Goal: Communication & Community: Answer question/provide support

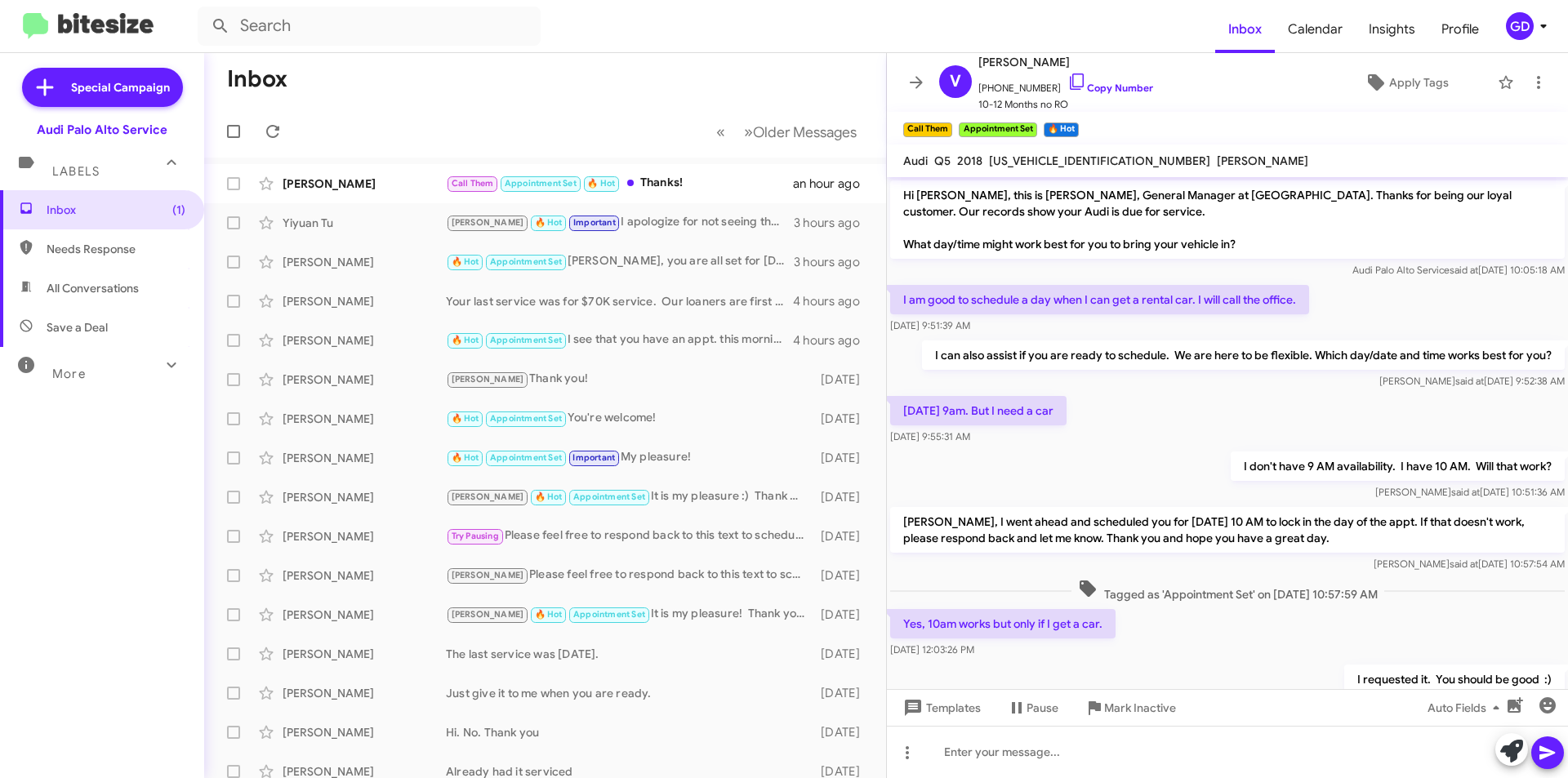
scroll to position [125, 0]
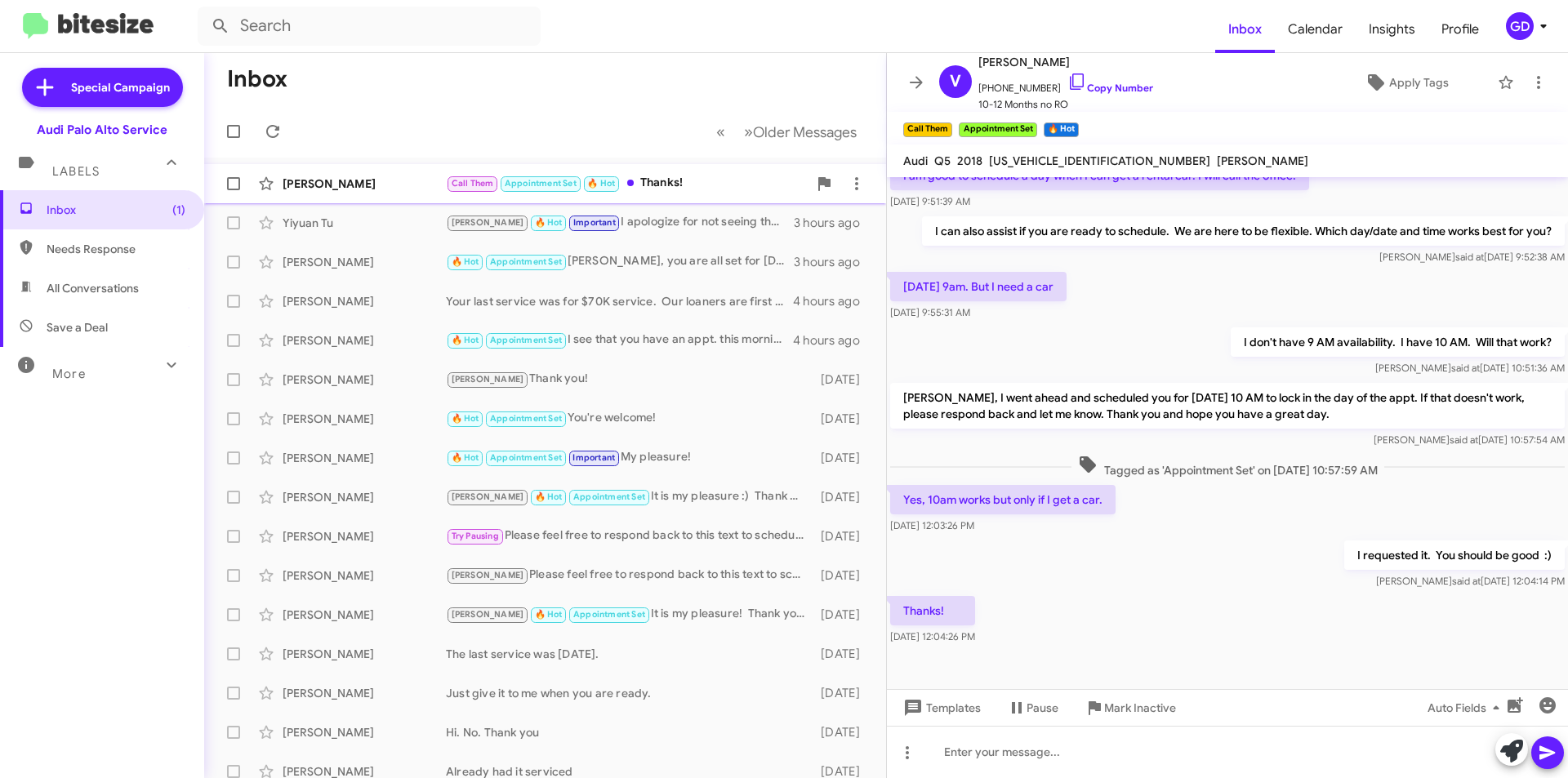
click at [347, 190] on div "[PERSON_NAME]" at bounding box center [364, 183] width 164 height 17
click at [1105, 87] on link "Copy Number" at bounding box center [1110, 88] width 86 height 13
click at [978, 757] on div at bounding box center [1227, 753] width 681 height 53
click at [947, 757] on div at bounding box center [1227, 753] width 681 height 53
click at [1553, 753] on icon at bounding box center [1547, 754] width 16 height 14
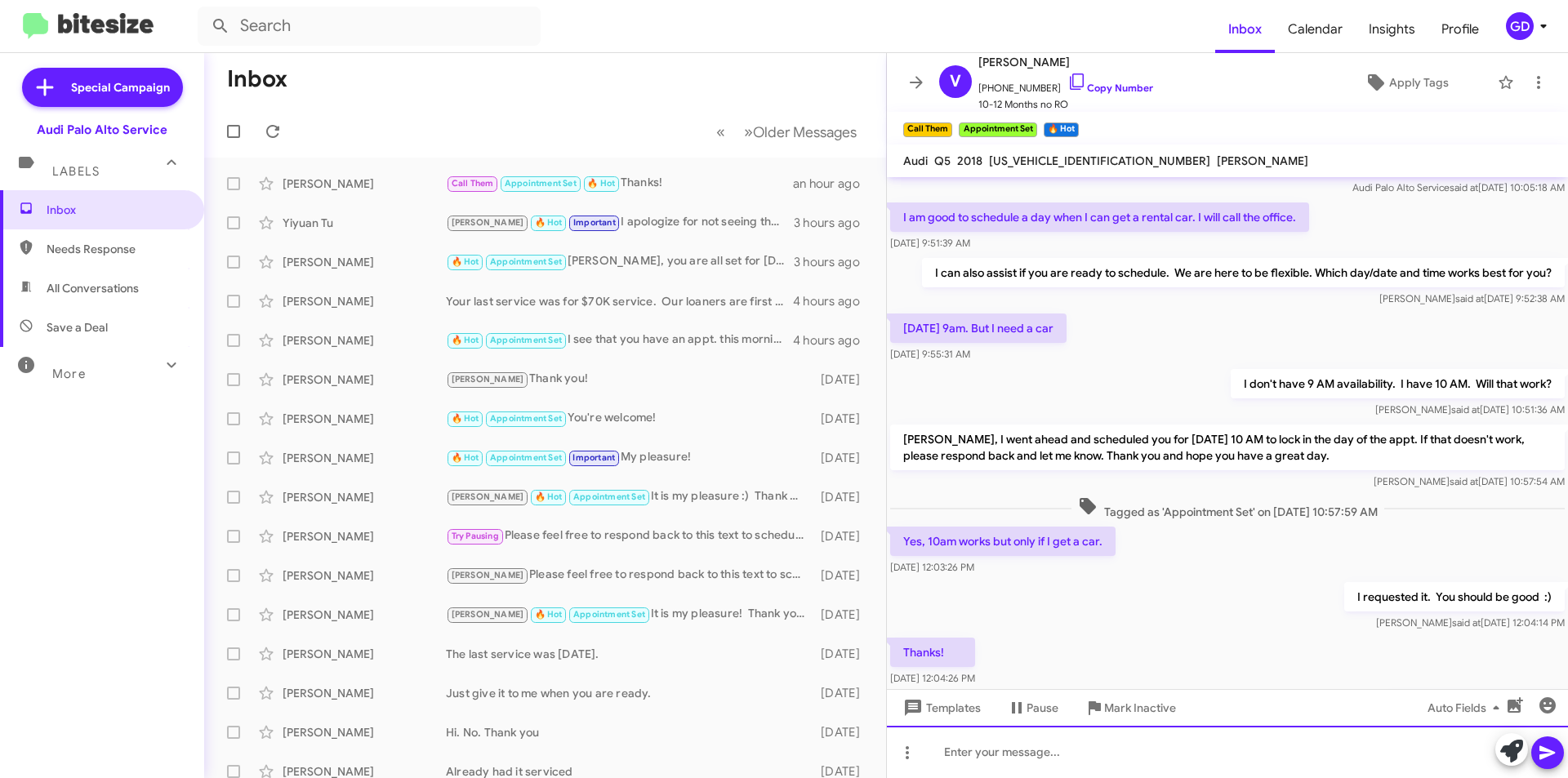
scroll to position [184, 0]
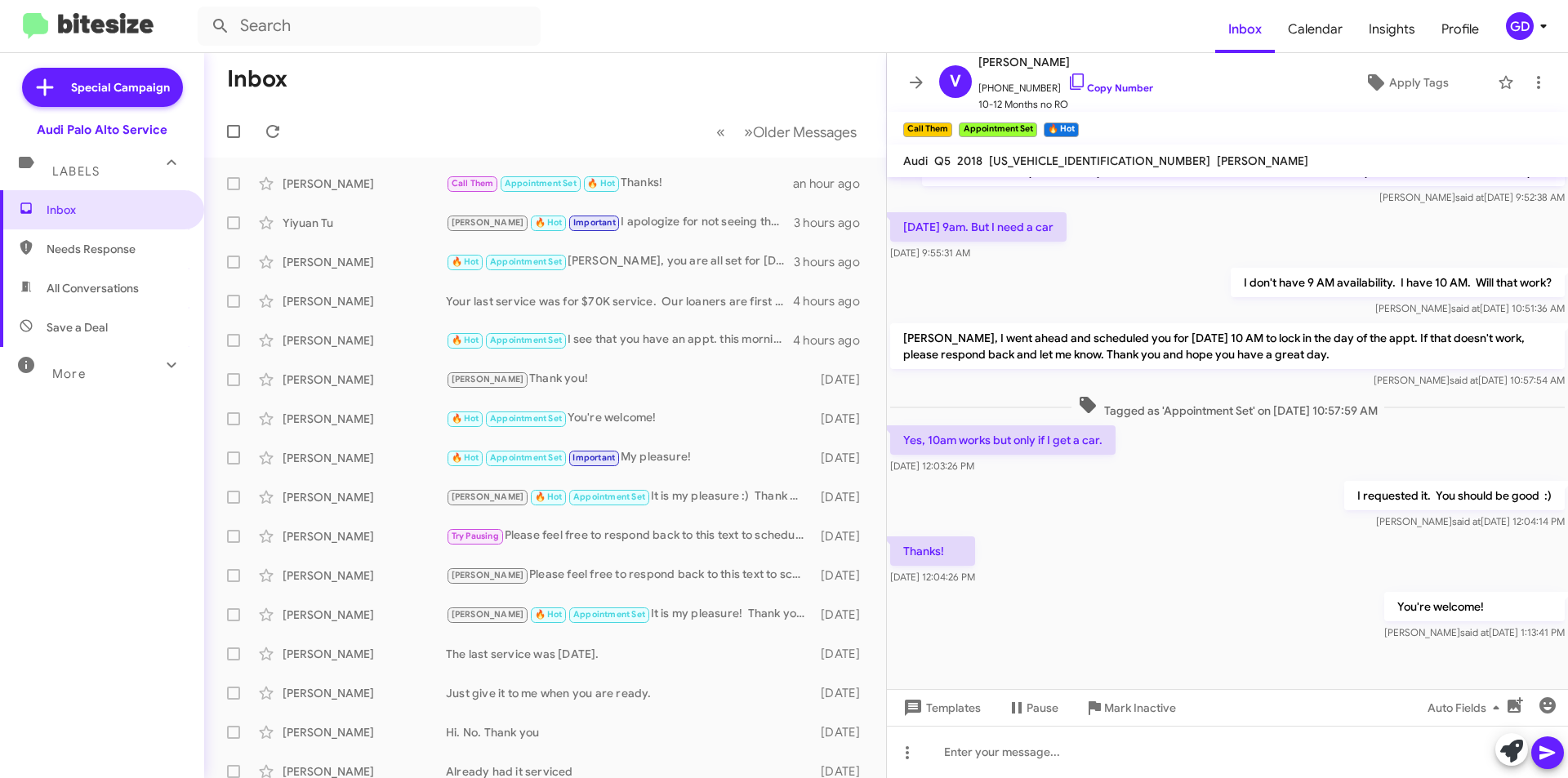
click at [71, 250] on span "Needs Response" at bounding box center [116, 248] width 139 height 17
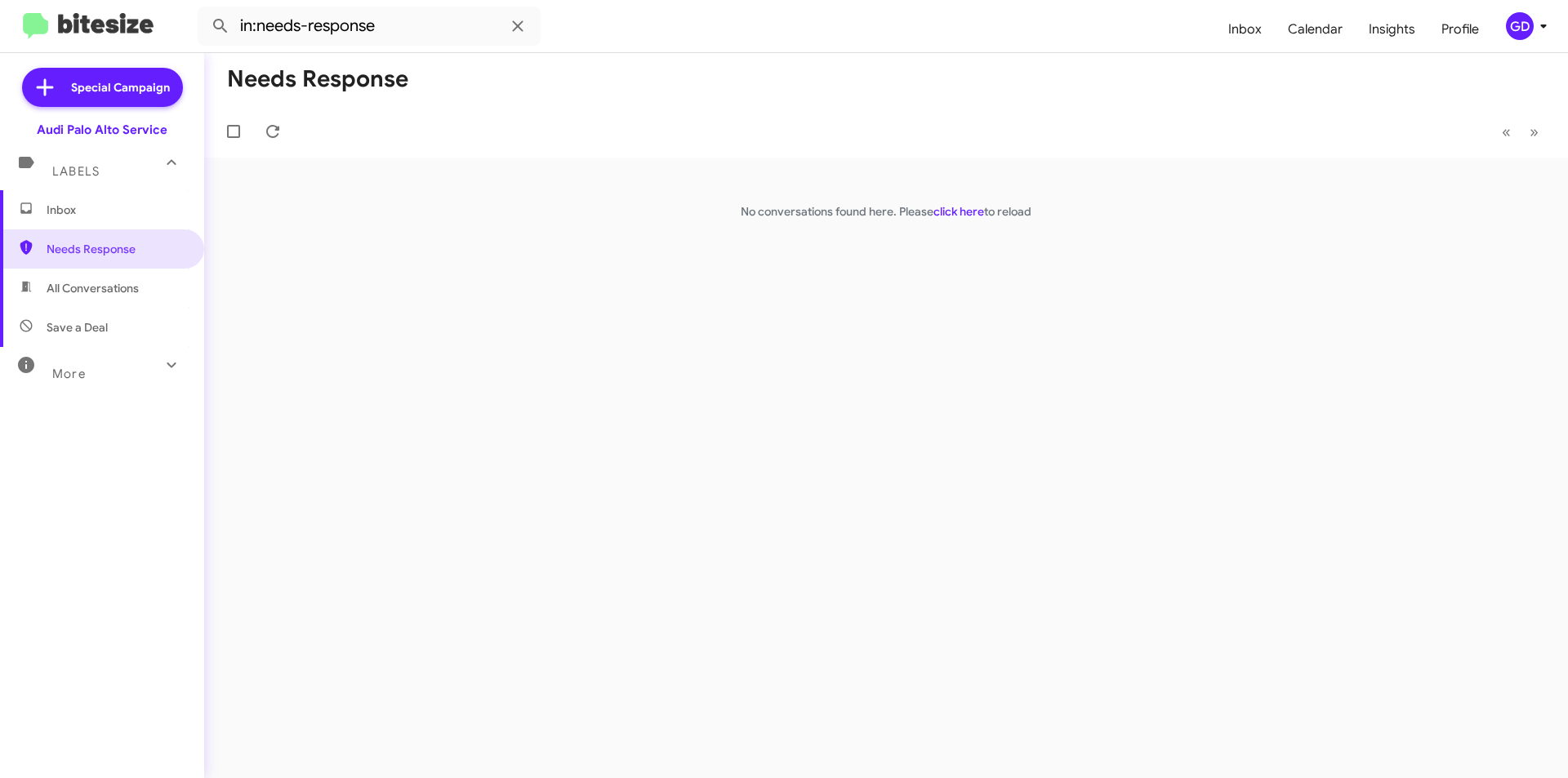
click at [74, 329] on span "Save a Deal" at bounding box center [77, 327] width 61 height 17
type input "in:not-interested"
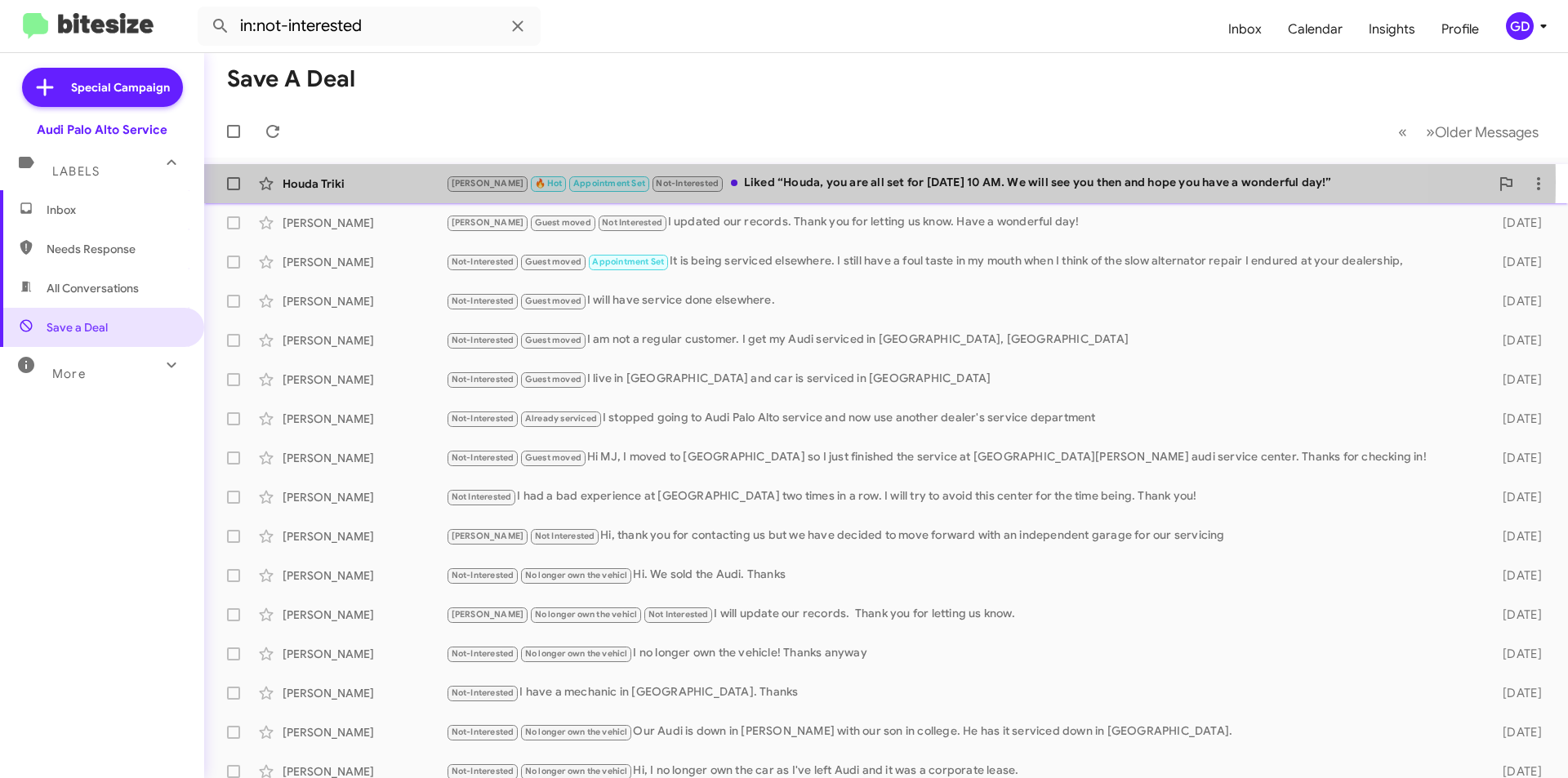
click at [869, 182] on div "[PERSON_NAME] 🔥 Hot Appointment Set Not-Interested Liked “Houda, you are all se…" at bounding box center [967, 183] width 1043 height 19
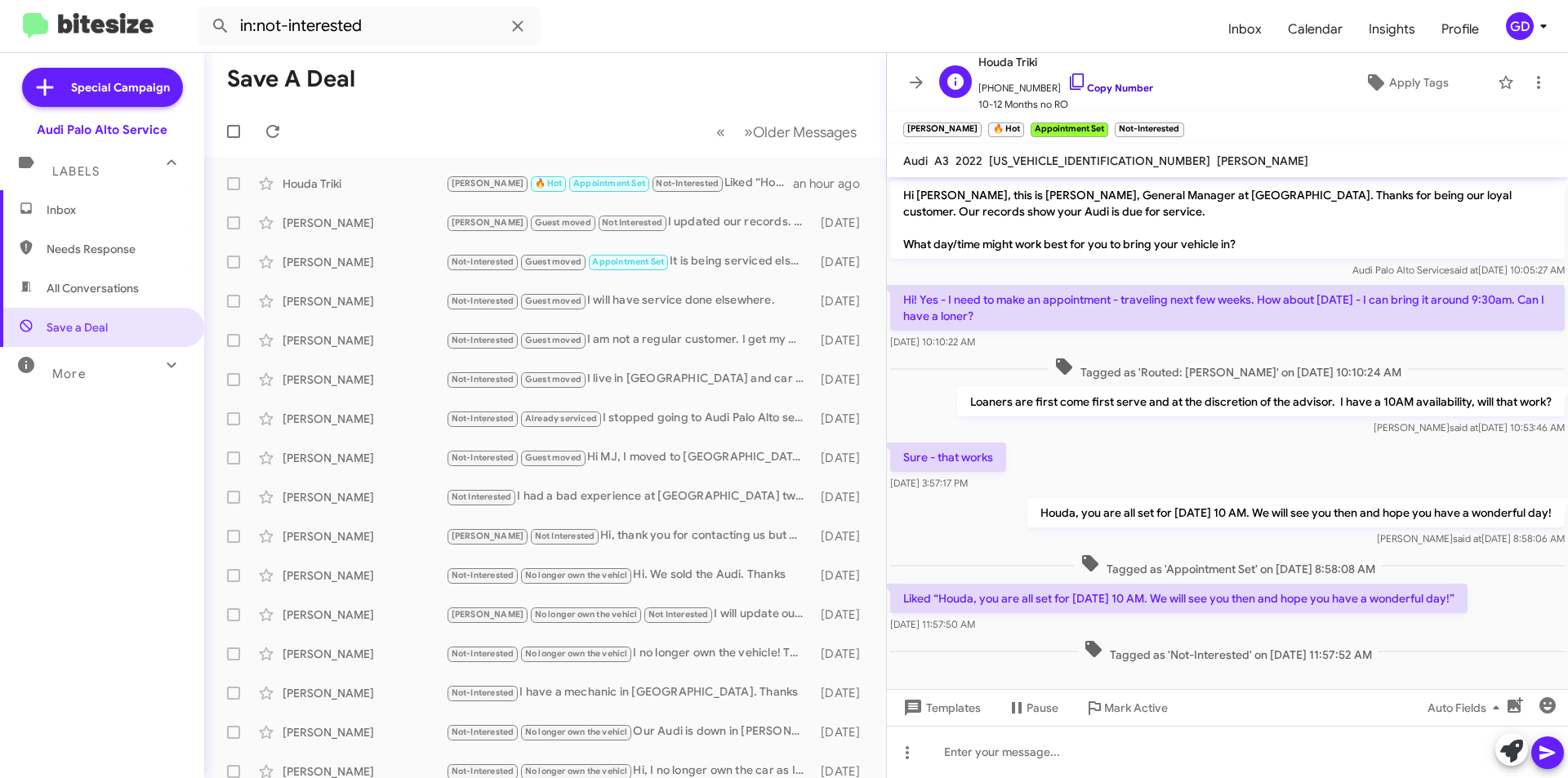
click at [1099, 84] on link "Copy Number" at bounding box center [1110, 88] width 86 height 13
click at [1175, 119] on span "×" at bounding box center [1181, 122] width 13 height 19
click at [58, 209] on span "Inbox" at bounding box center [116, 209] width 139 height 17
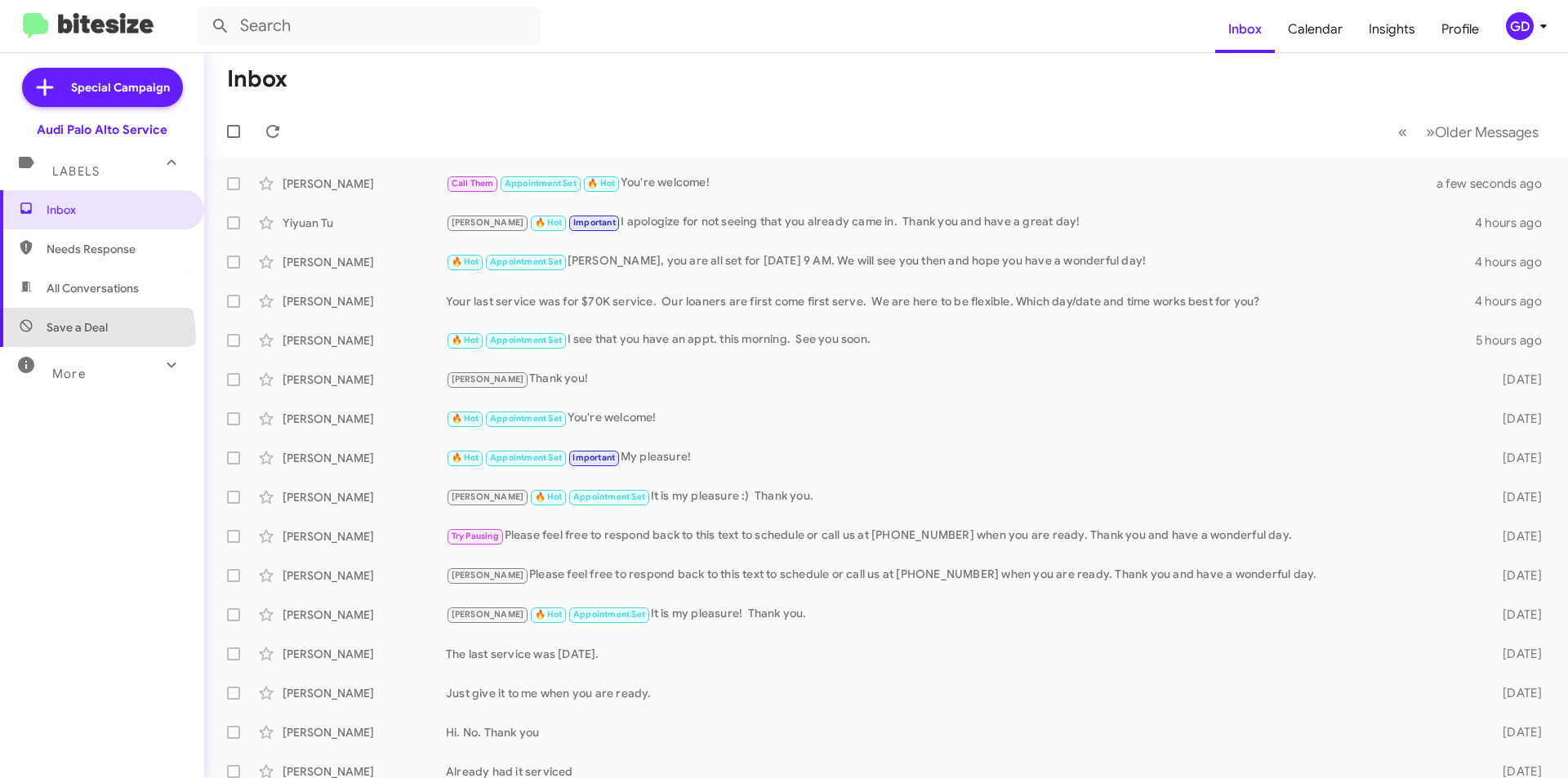
click at [81, 339] on span "Save a Deal" at bounding box center [102, 327] width 204 height 39
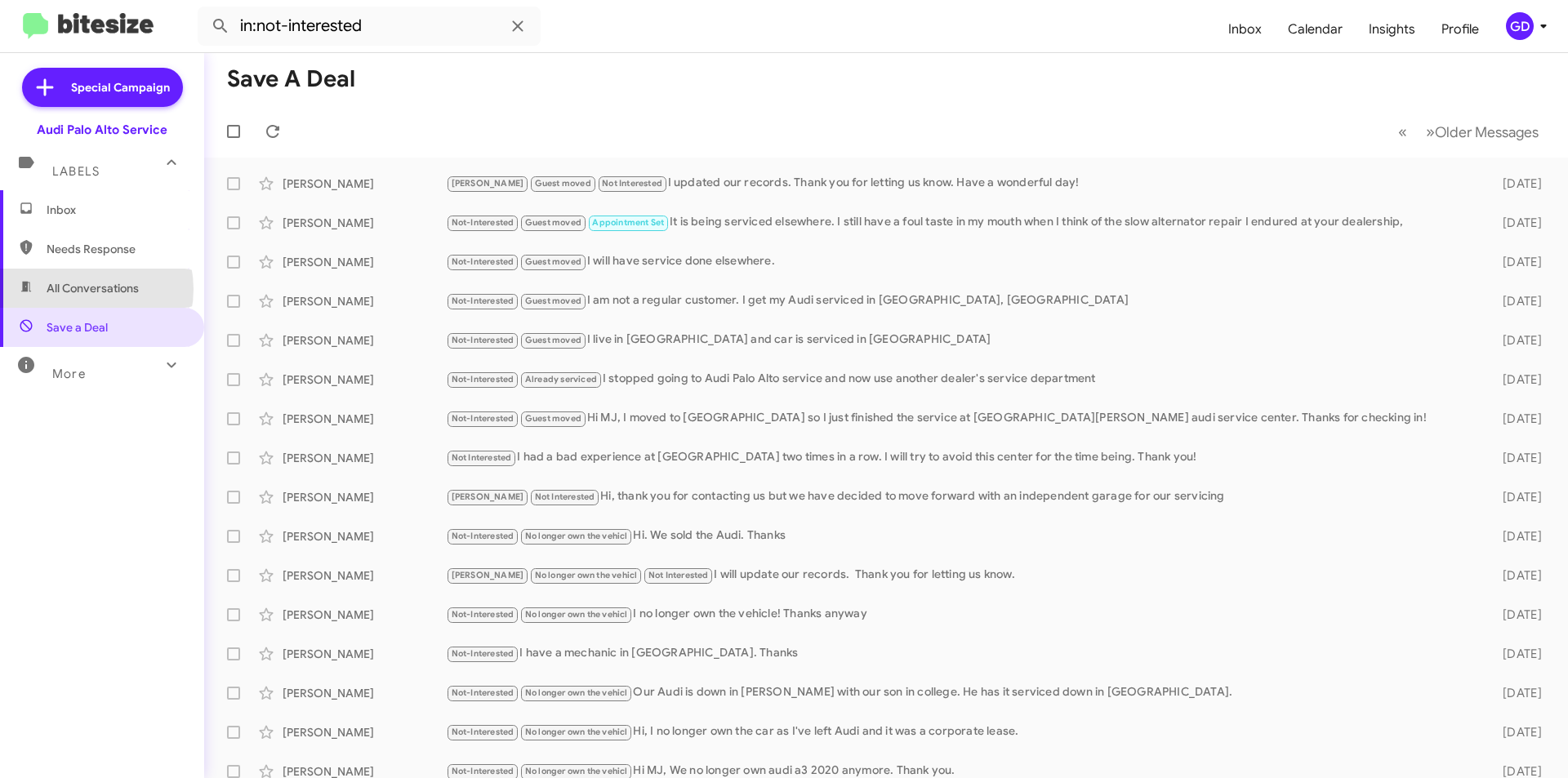
click at [80, 289] on span "All Conversations" at bounding box center [92, 288] width 92 height 17
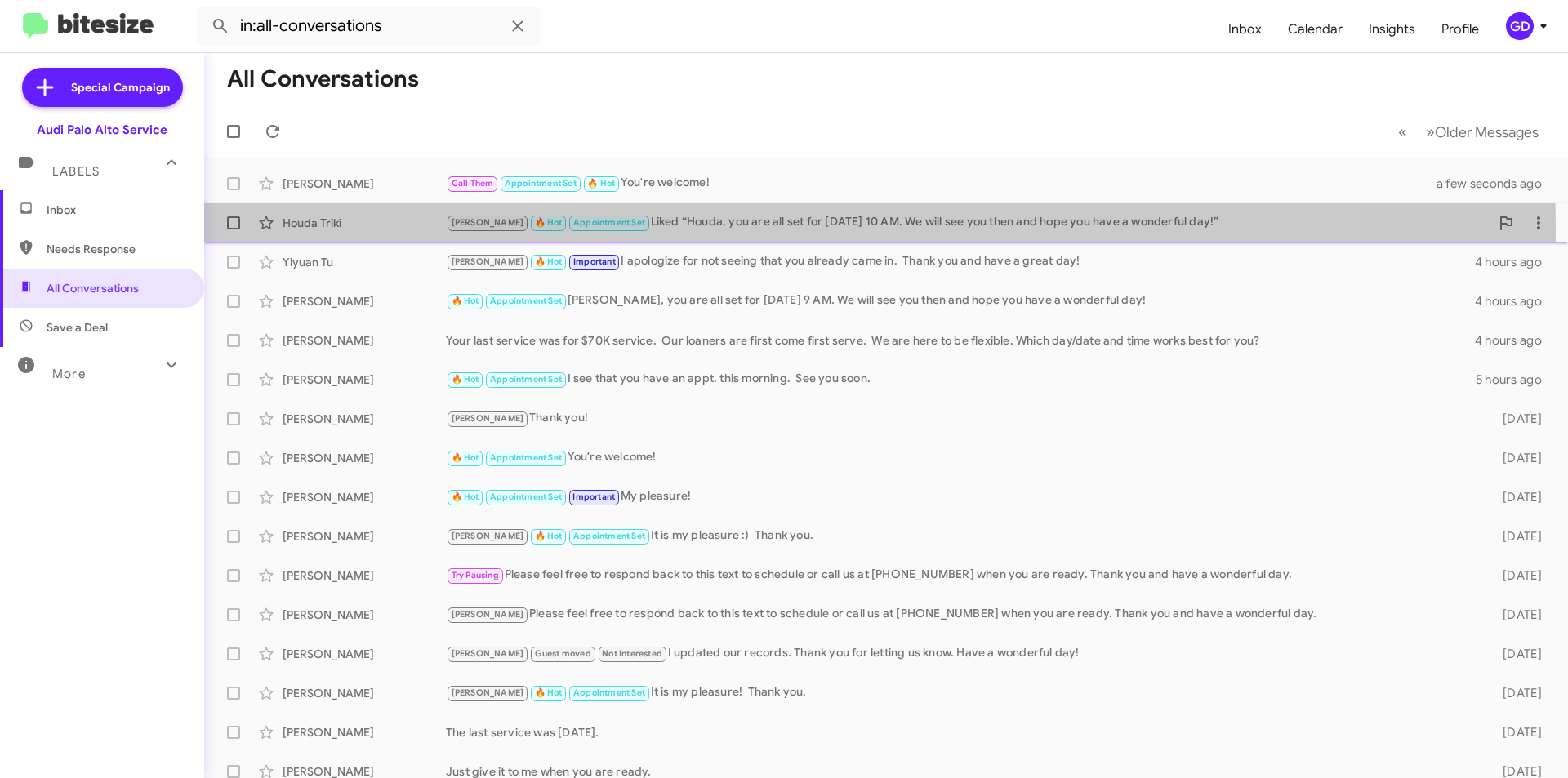
click at [318, 227] on div "Houda Triki" at bounding box center [364, 223] width 164 height 17
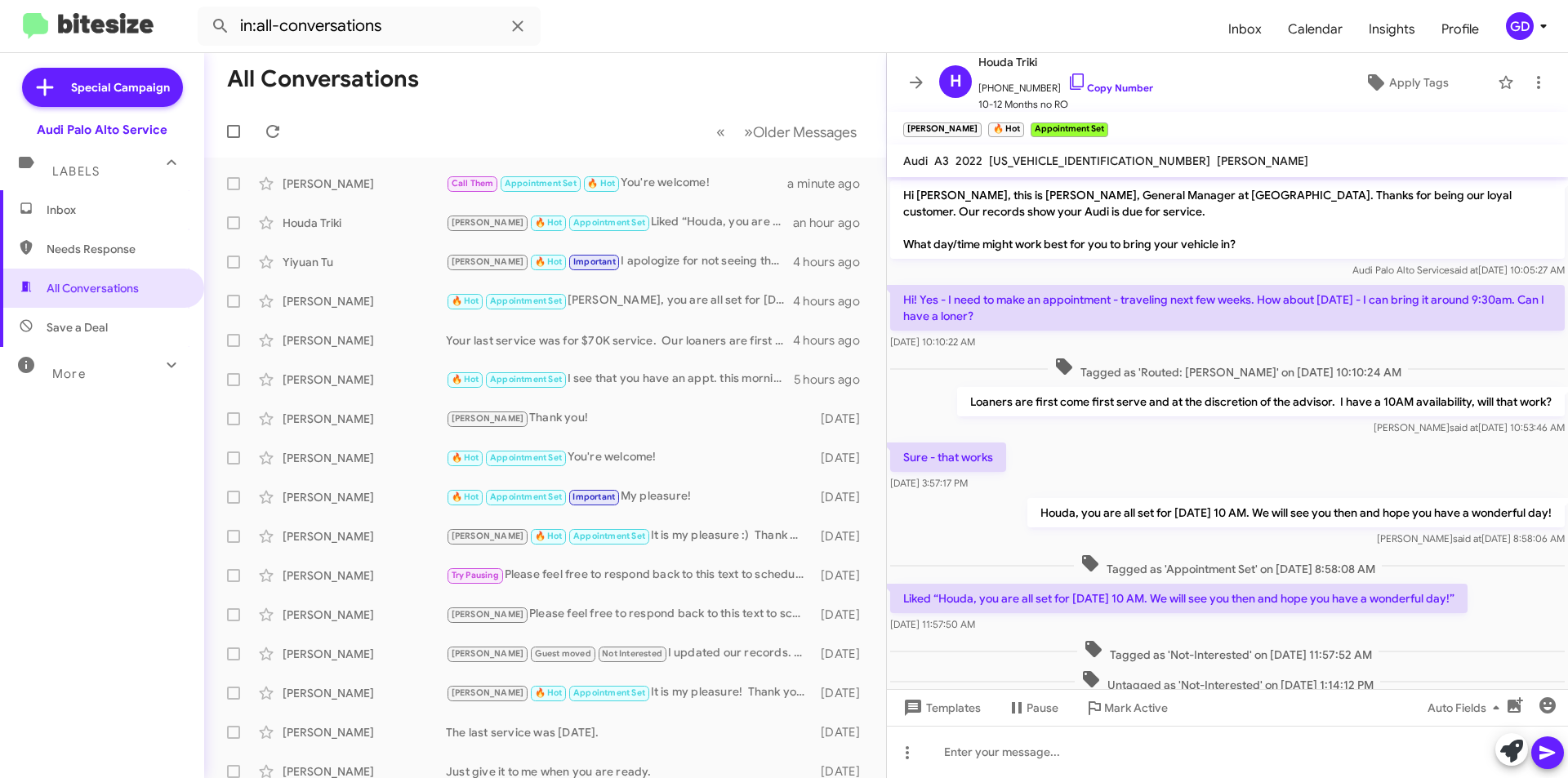
click at [75, 249] on span "Needs Response" at bounding box center [116, 248] width 139 height 17
type input "in:needs-response"
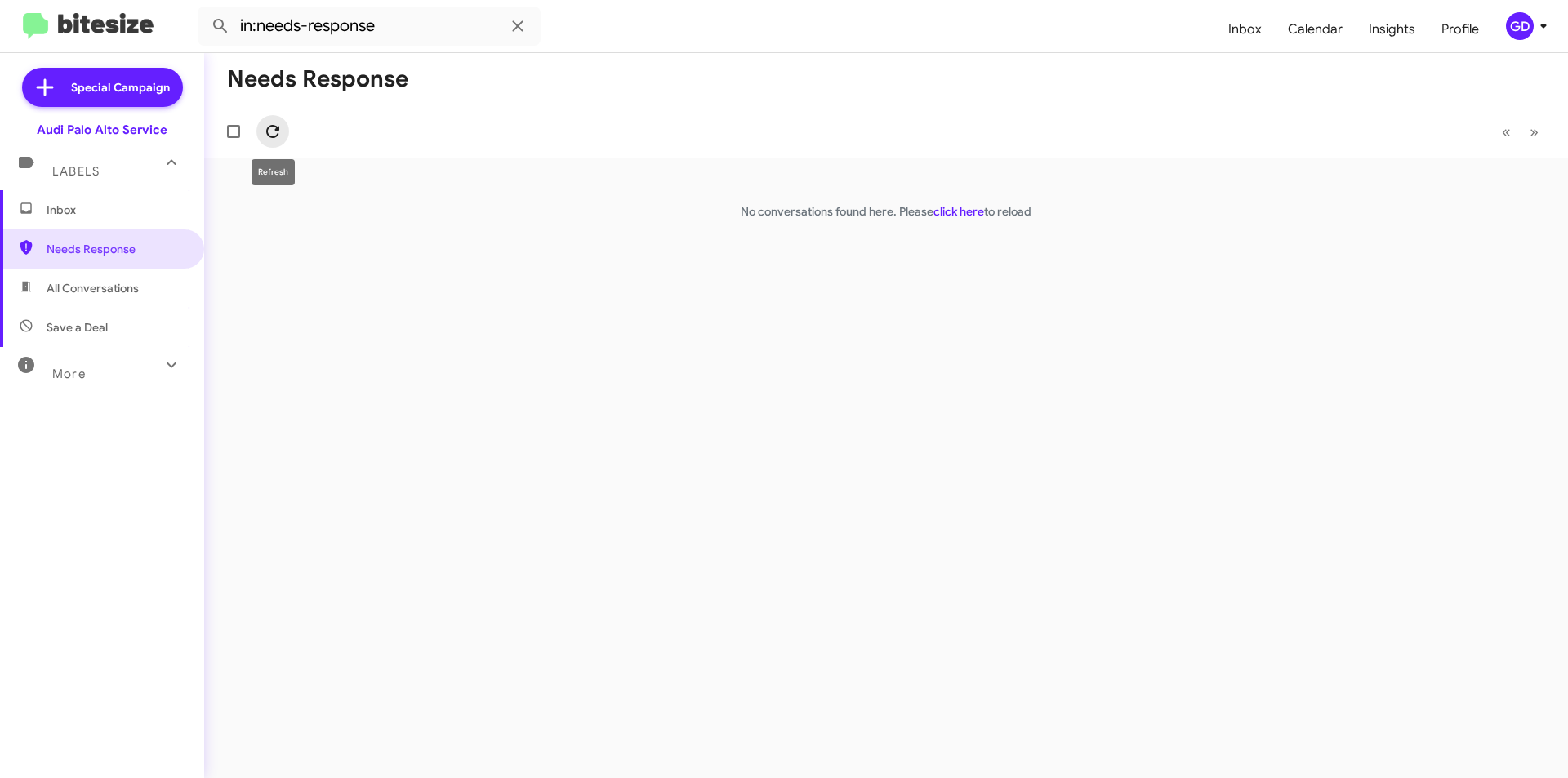
click at [274, 133] on icon at bounding box center [273, 131] width 19 height 19
